Goal: Information Seeking & Learning: Learn about a topic

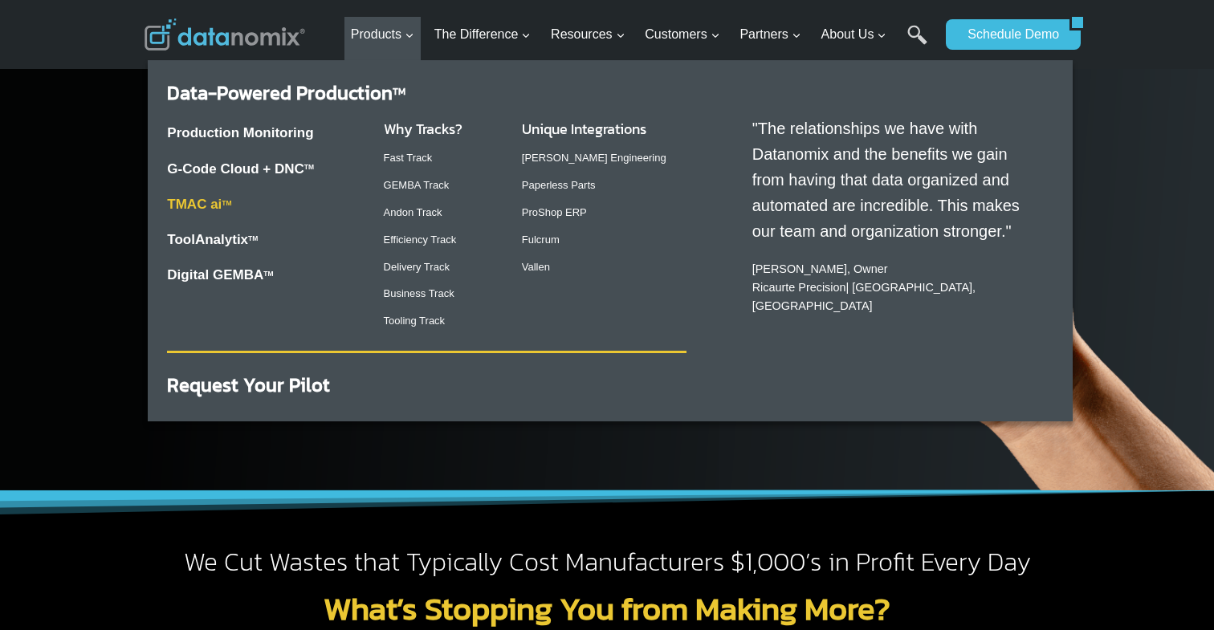
click at [197, 206] on link "TMAC ai TM" at bounding box center [199, 204] width 64 height 15
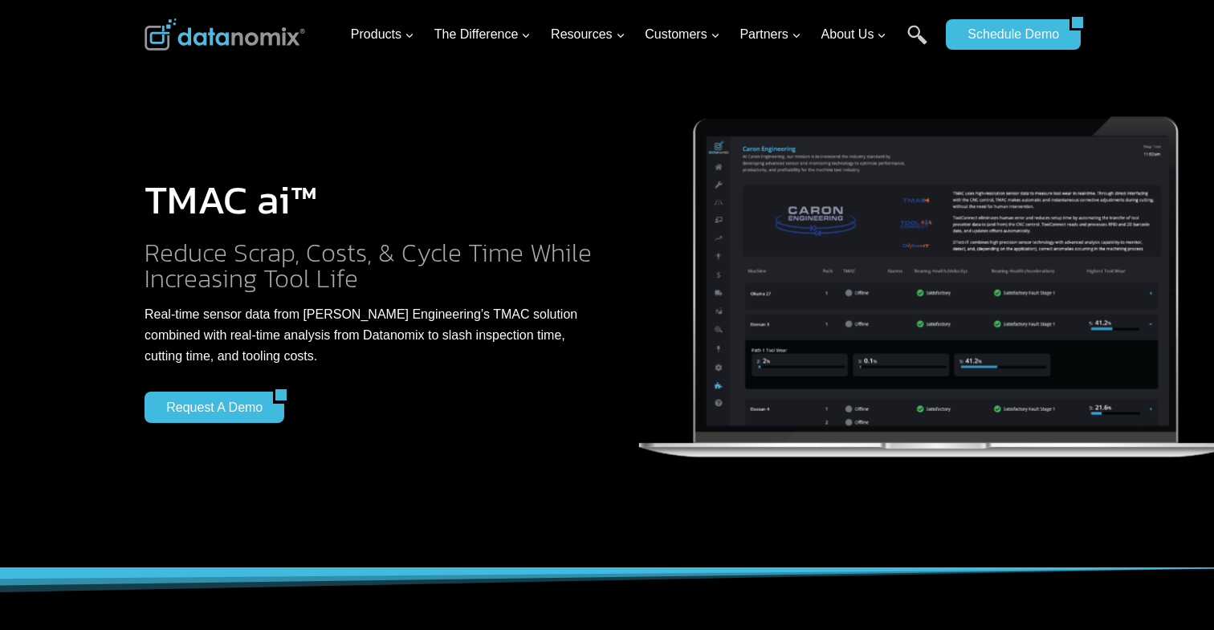
click at [377, 271] on h2 "Reduce Scrap, Costs, & Cycle Time While Increasing Tool Life" at bounding box center [369, 265] width 450 height 51
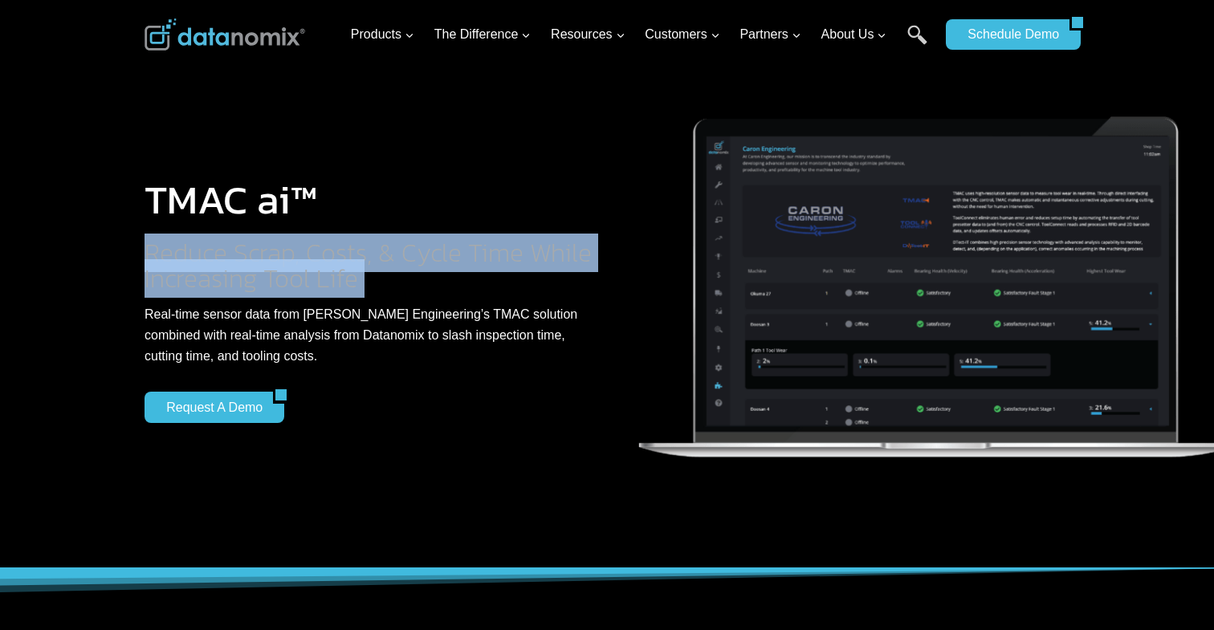
click at [377, 271] on h2 "Reduce Scrap, Costs, & Cycle Time While Increasing Tool Life" at bounding box center [369, 265] width 450 height 51
click at [402, 261] on h2 "Reduce Scrap, Costs, & Cycle Time While Increasing Tool Life" at bounding box center [369, 265] width 450 height 51
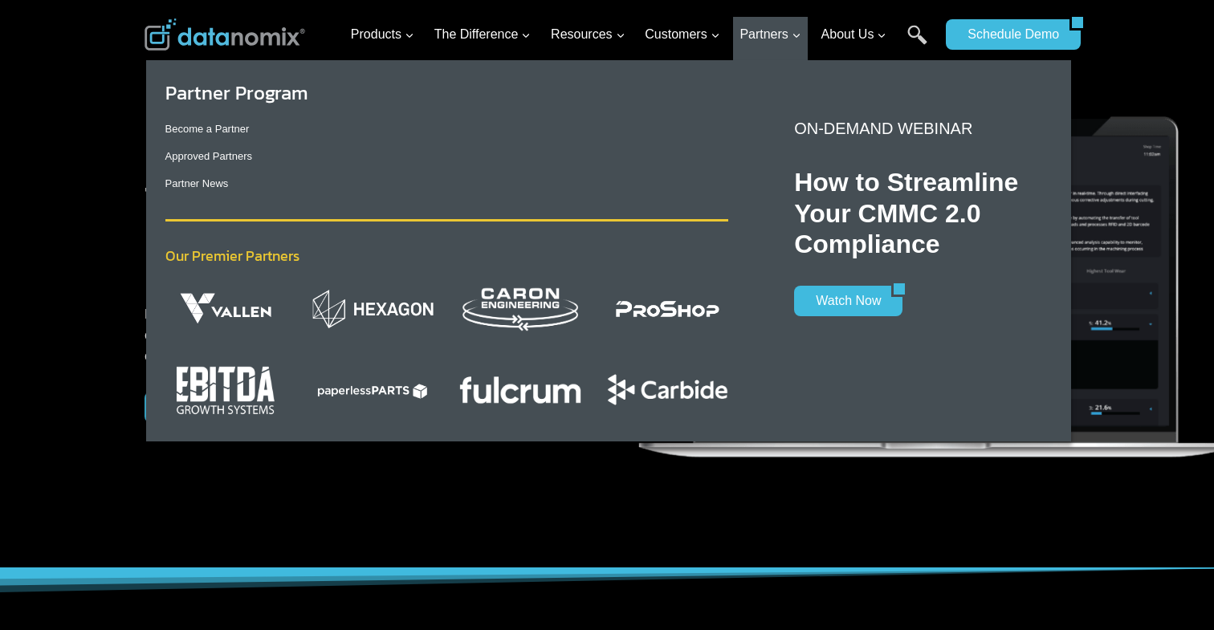
click at [682, 306] on img "Primary Navigation" at bounding box center [667, 309] width 121 height 41
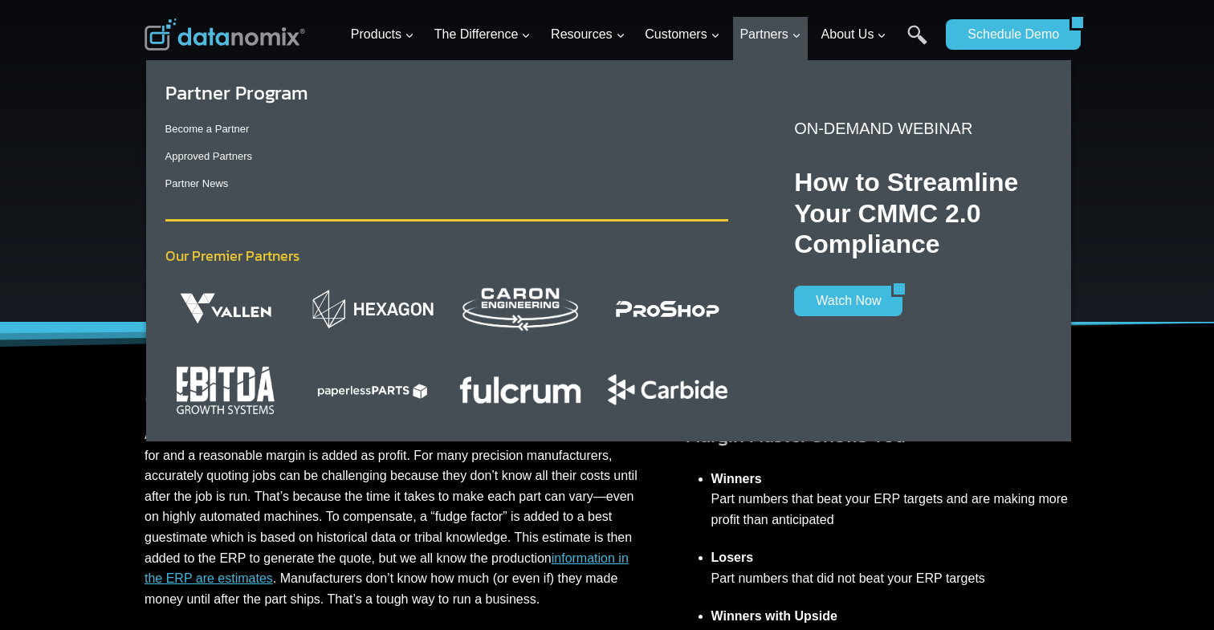
click at [657, 306] on img "Primary Navigation" at bounding box center [667, 309] width 121 height 41
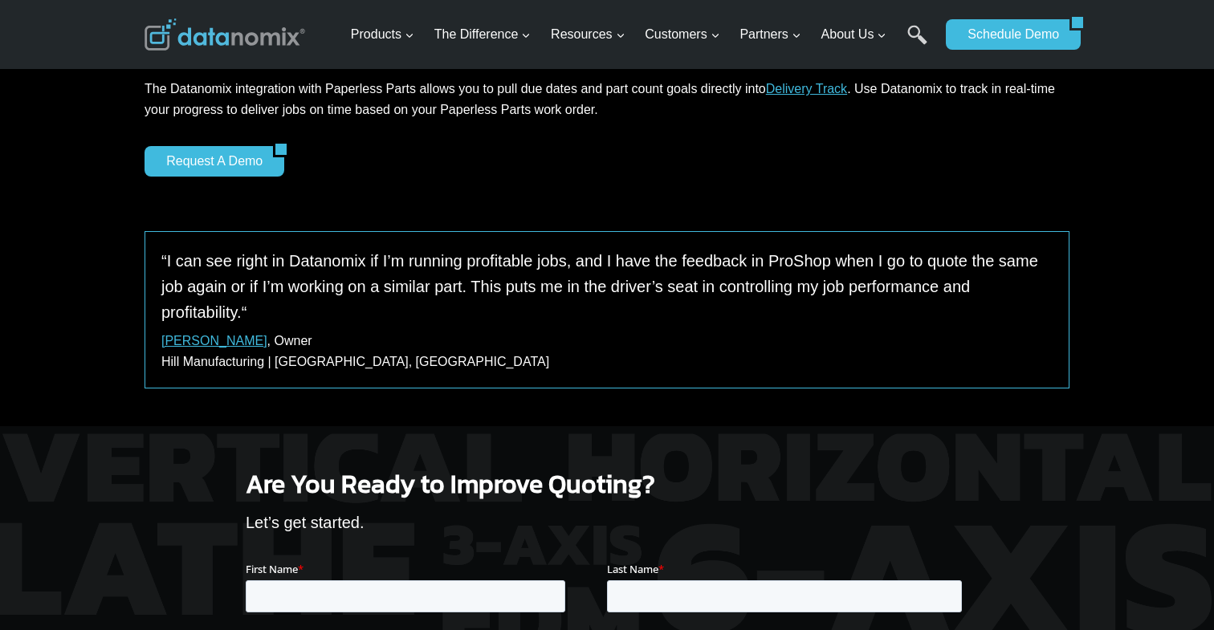
scroll to position [1620, 0]
